Goal: Task Accomplishment & Management: Manage account settings

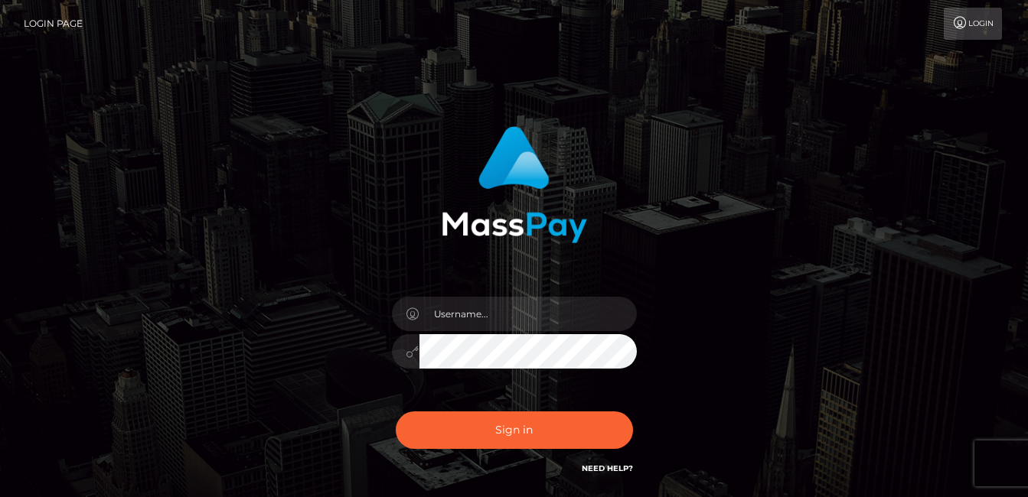
click at [475, 310] on input "text" at bounding box center [527, 314] width 217 height 34
drag, startPoint x: 0, startPoint y: 0, endPoint x: 475, endPoint y: 310, distance: 567.3
click at [475, 310] on input "text" at bounding box center [527, 314] width 217 height 34
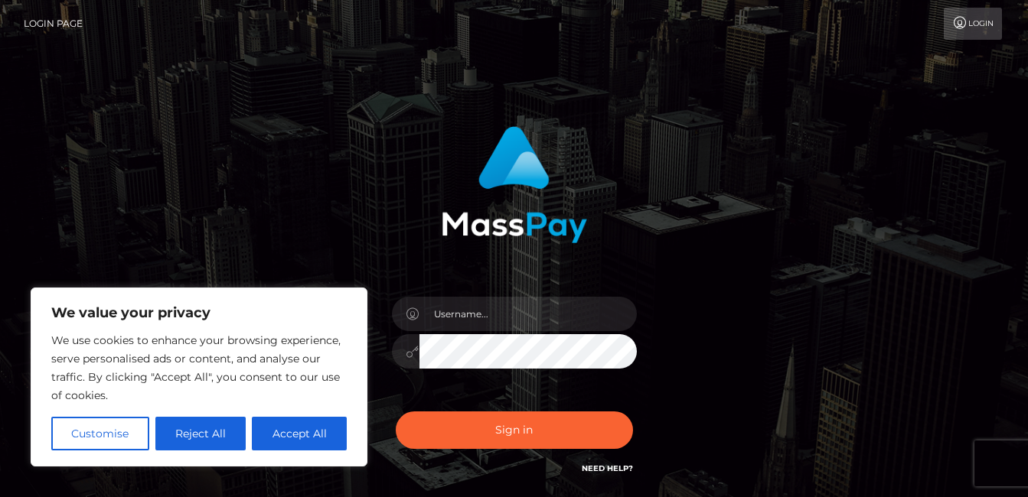
type input "murphyash03191020@gmail.com"
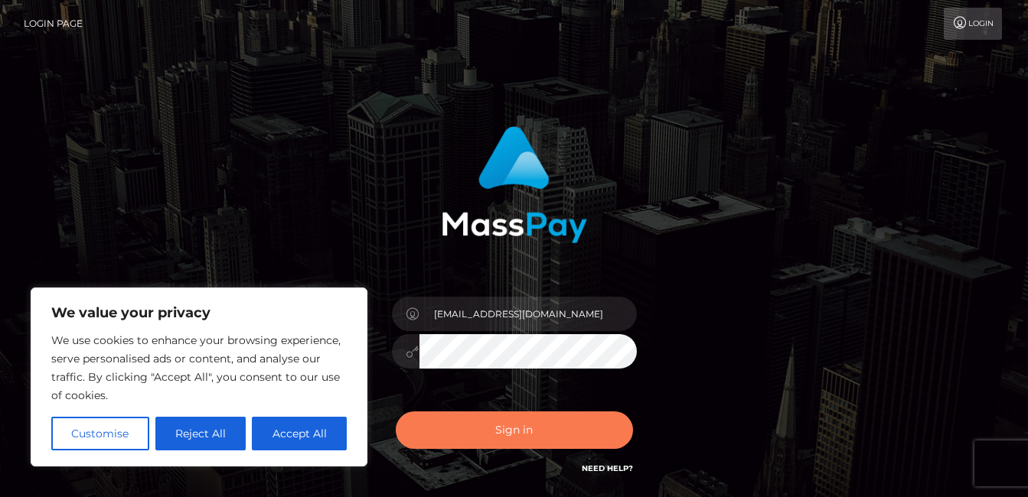
click at [484, 441] on button "Sign in" at bounding box center [514, 430] width 237 height 37
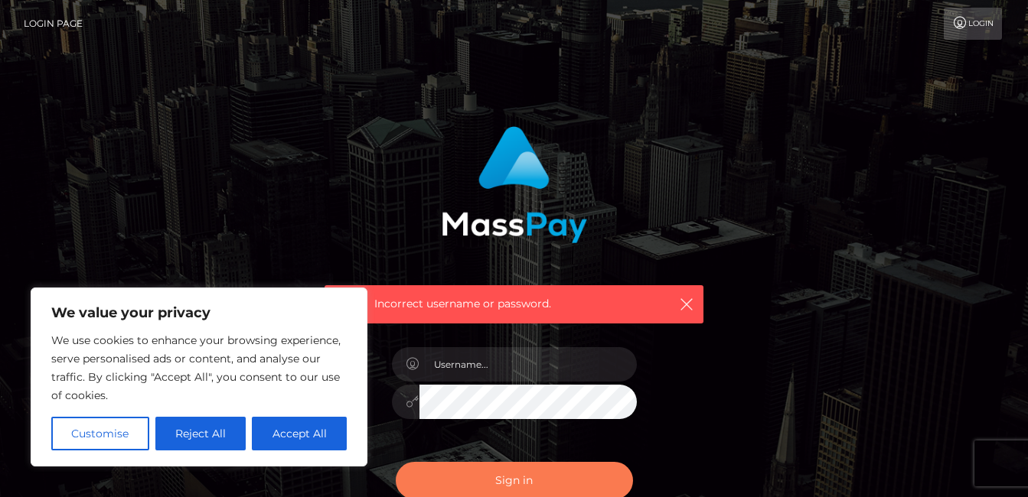
click at [502, 489] on button "Sign in" at bounding box center [514, 480] width 237 height 37
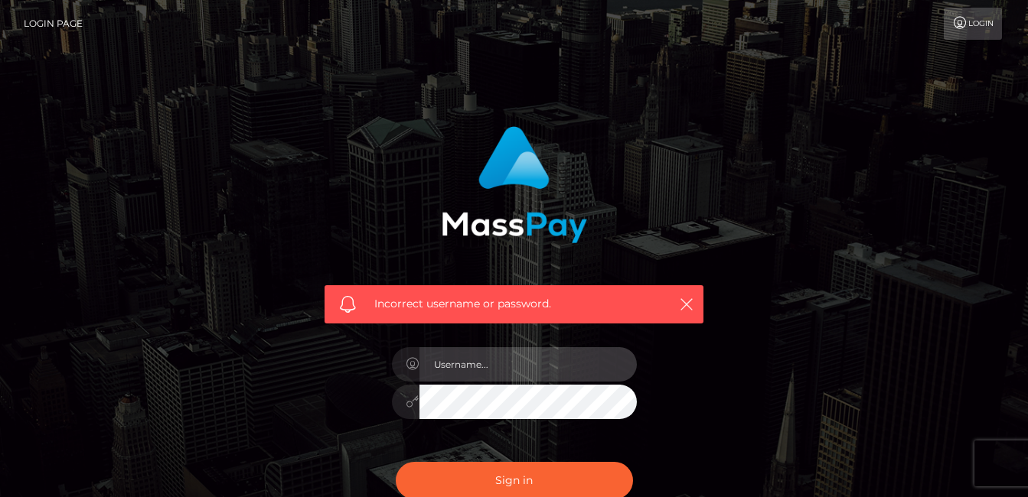
click at [456, 373] on input "text" at bounding box center [527, 364] width 217 height 34
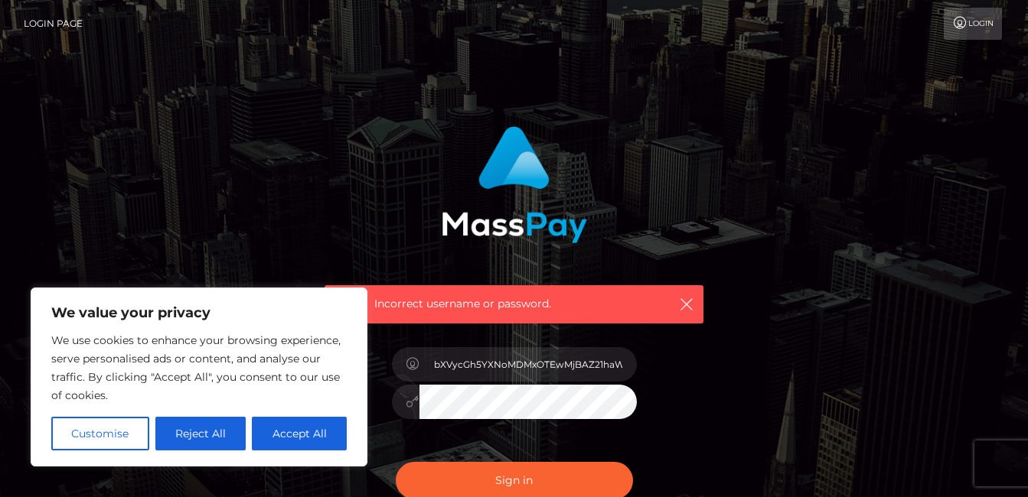
click at [533, 359] on input "bXVycGh5YXNoMDMxOTEwMjBAZ21haWwuY29t" at bounding box center [527, 364] width 217 height 34
type input "murphyash03191020@gmail.com"
click at [396, 462] on button "Sign in" at bounding box center [514, 480] width 237 height 37
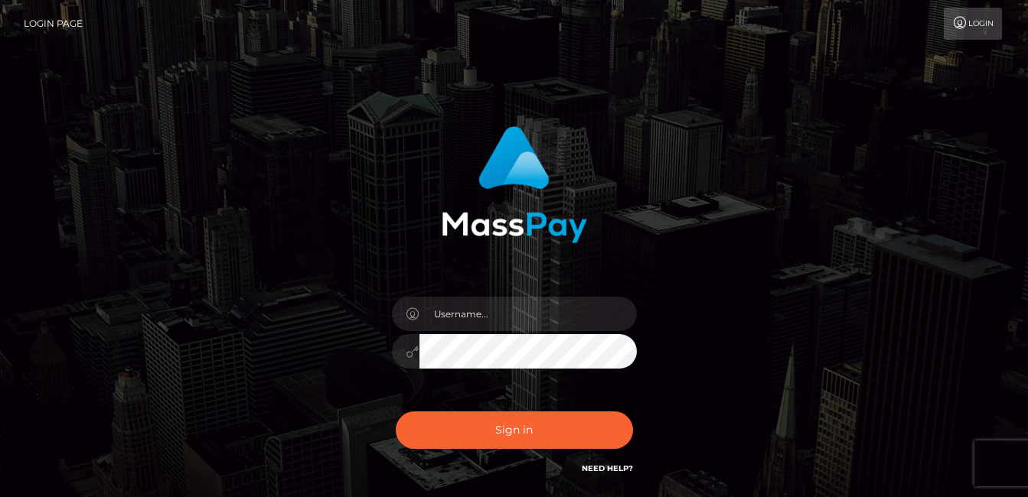
click at [455, 321] on input "text" at bounding box center [527, 314] width 217 height 34
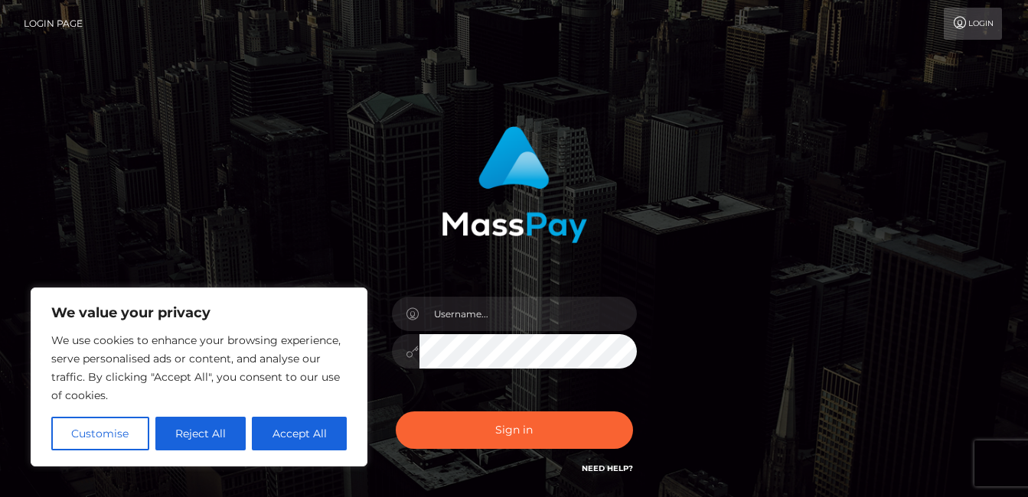
type input "murphyash03191020@gmail.com"
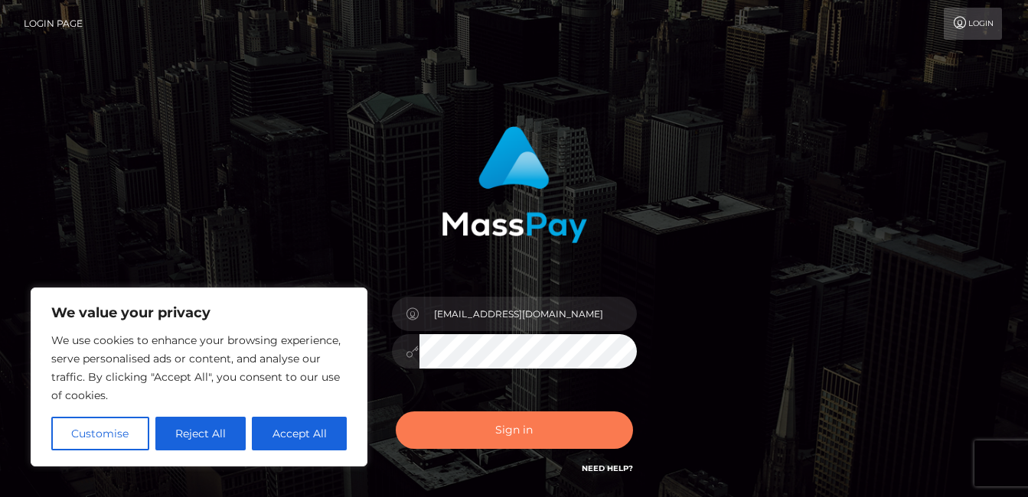
click at [492, 445] on button "Sign in" at bounding box center [514, 430] width 237 height 37
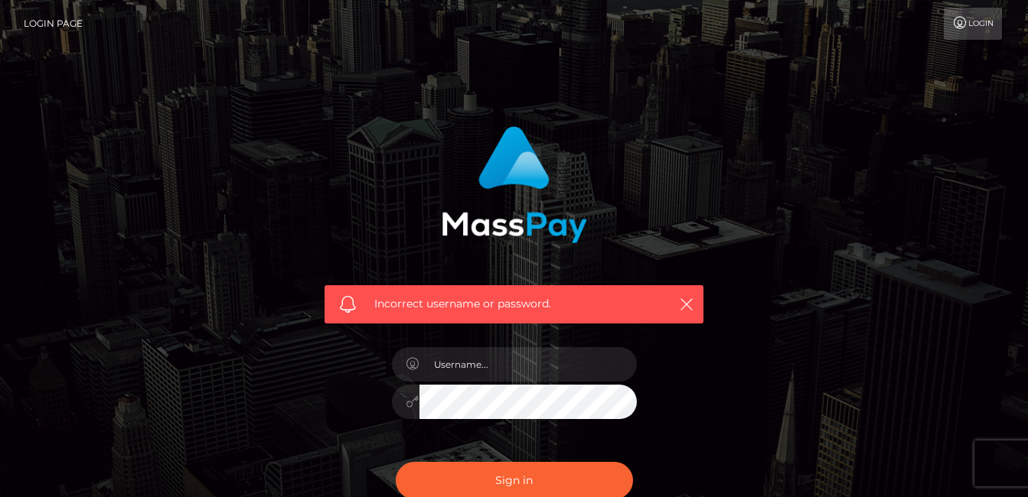
scroll to position [172, 0]
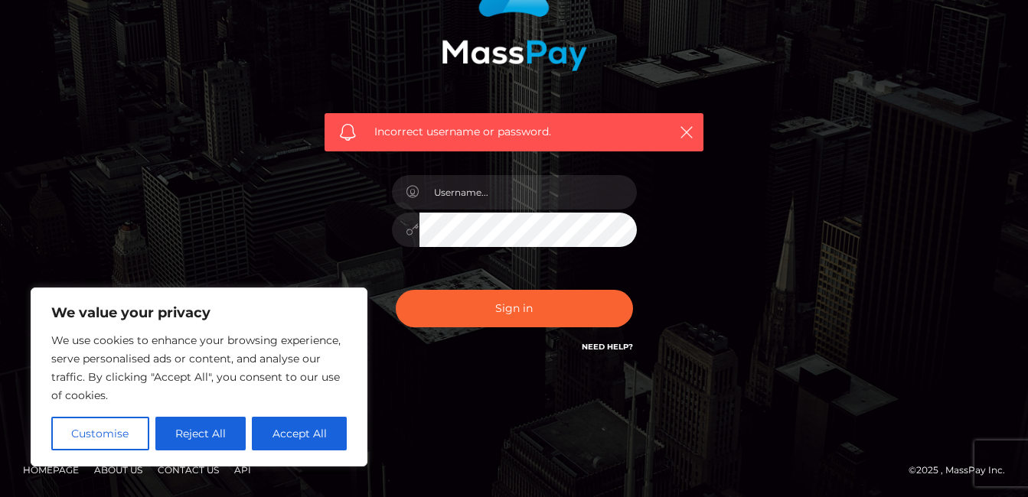
click at [593, 350] on link "Need Help?" at bounding box center [607, 347] width 51 height 10
